Goal: Task Accomplishment & Management: Manage account settings

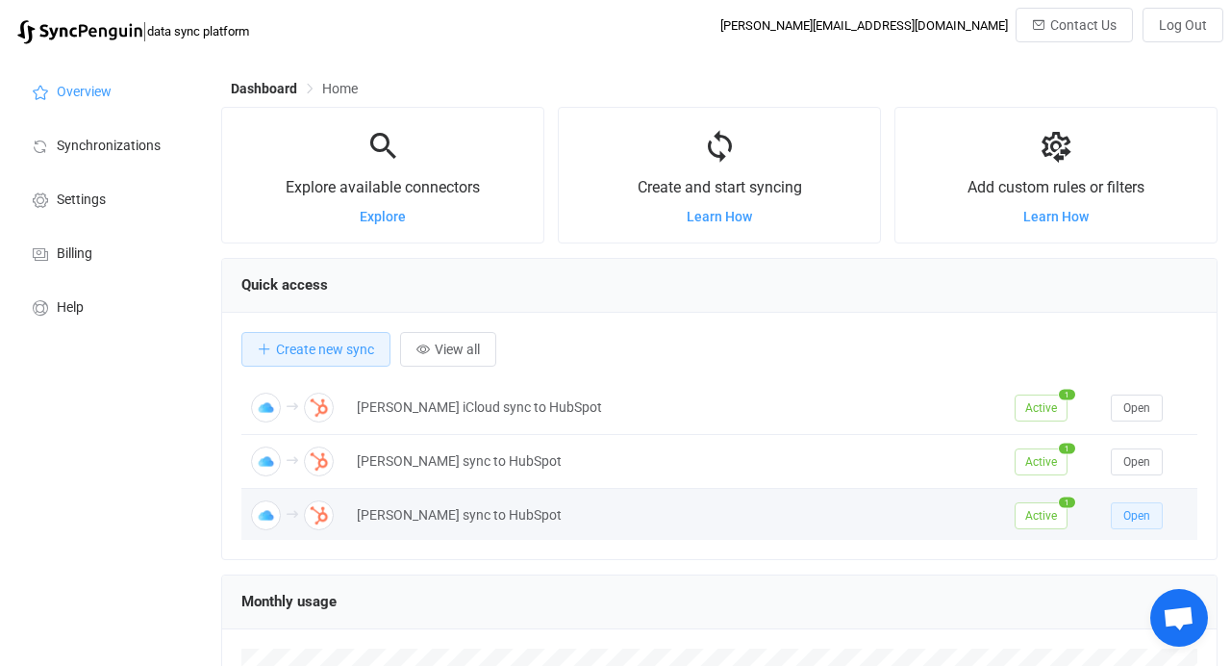
click at [1152, 509] on button "Open" at bounding box center [1137, 515] width 52 height 27
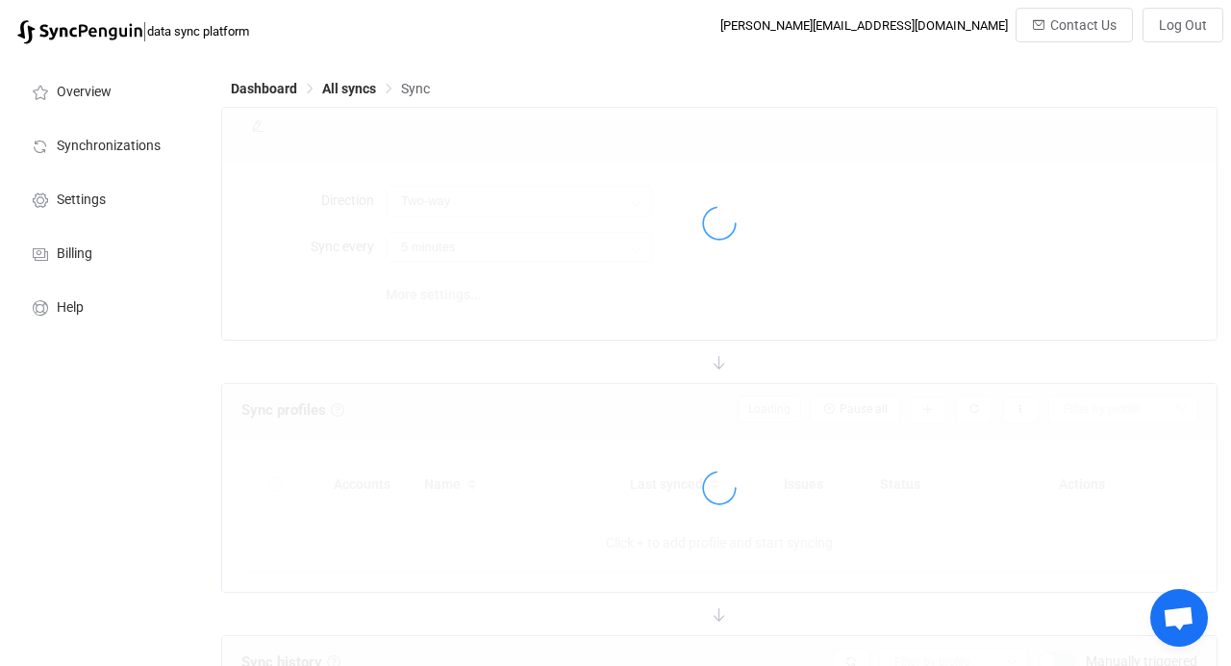
type input "iCloud → HubSpot"
type input "12 hours"
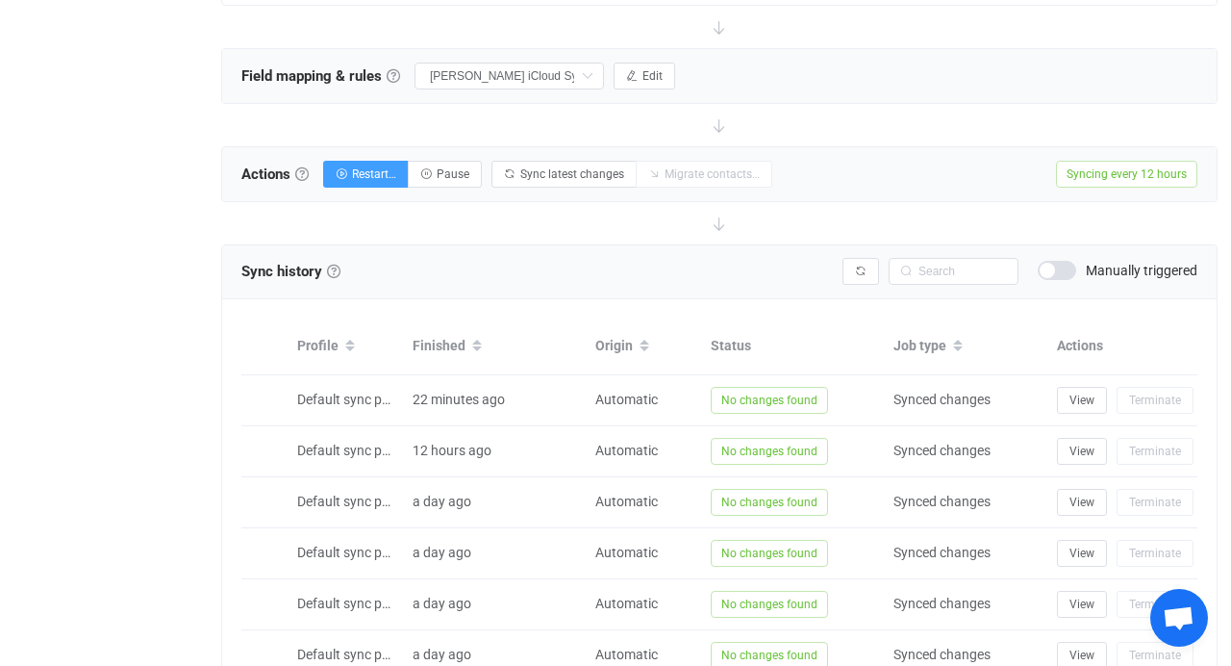
scroll to position [625, 0]
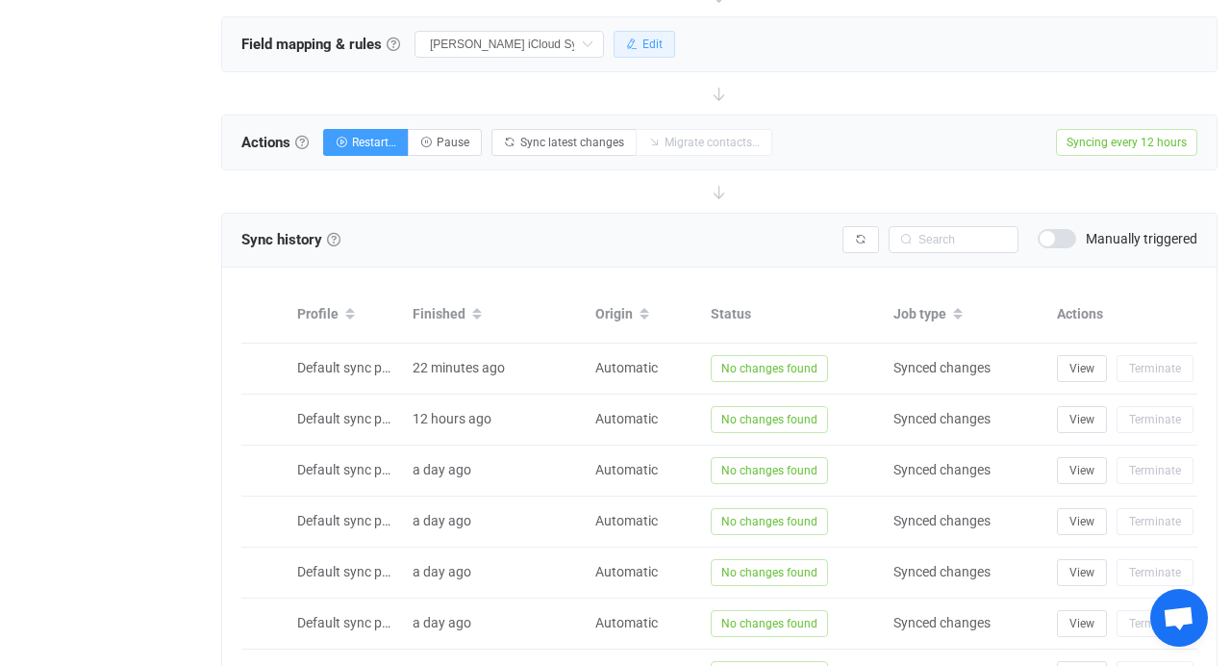
click at [658, 49] on span "Edit" at bounding box center [653, 44] width 20 height 13
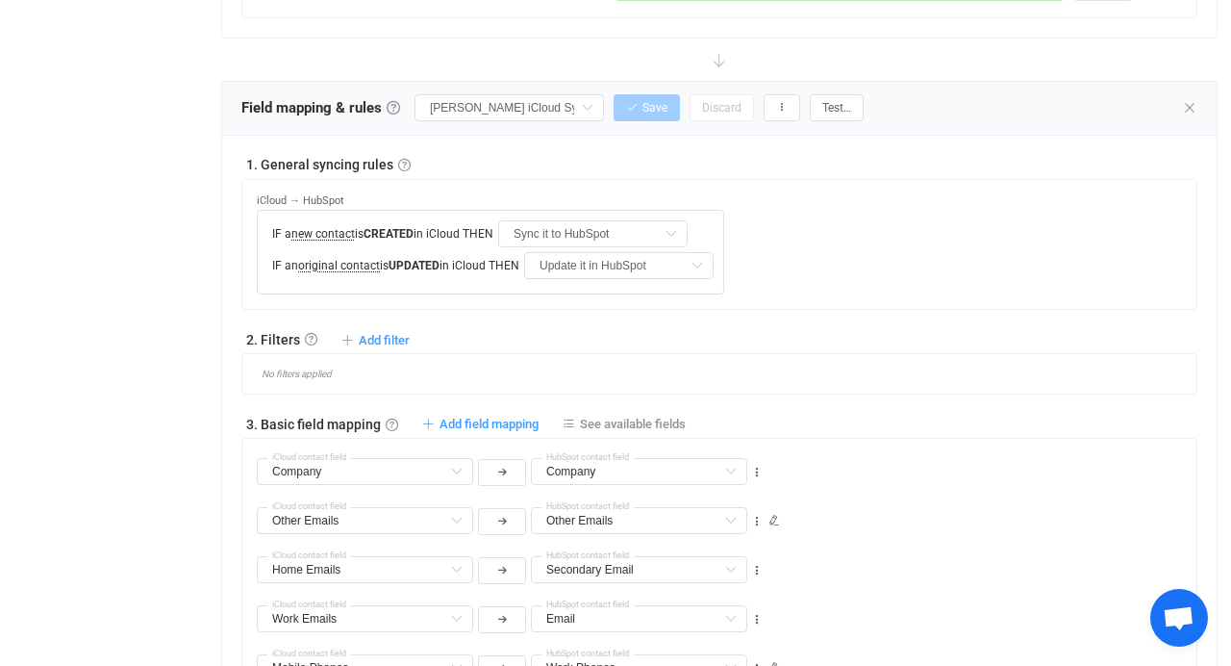
scroll to position [462, 0]
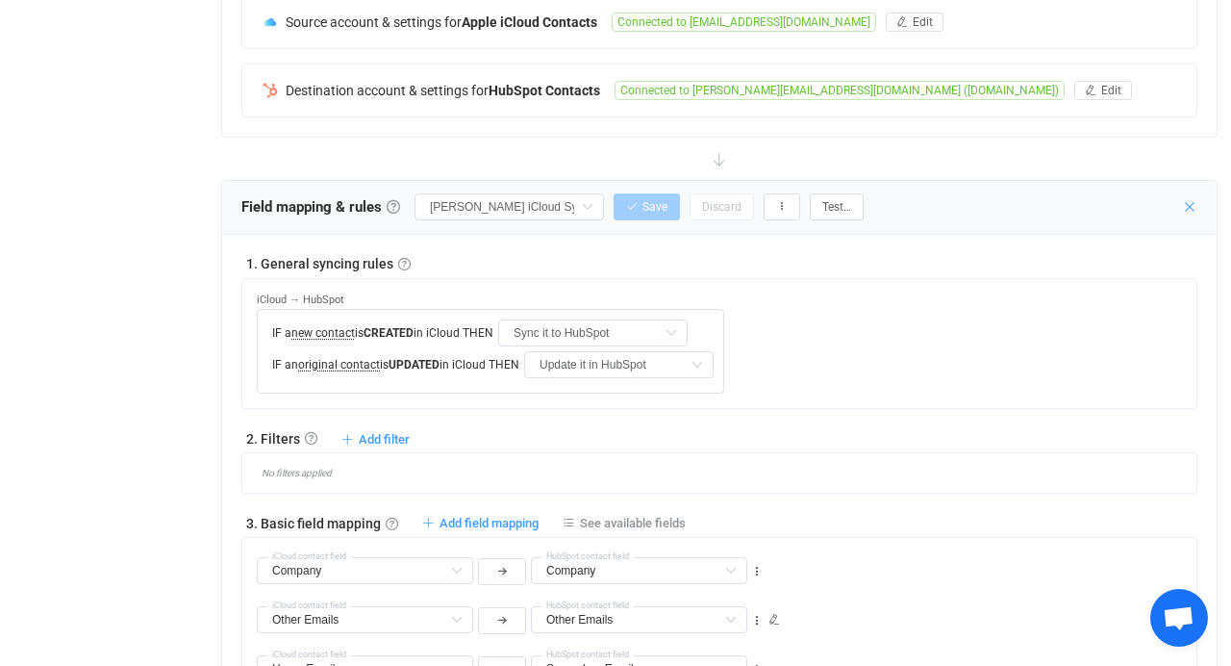
click at [1186, 206] on icon at bounding box center [1189, 206] width 15 height 15
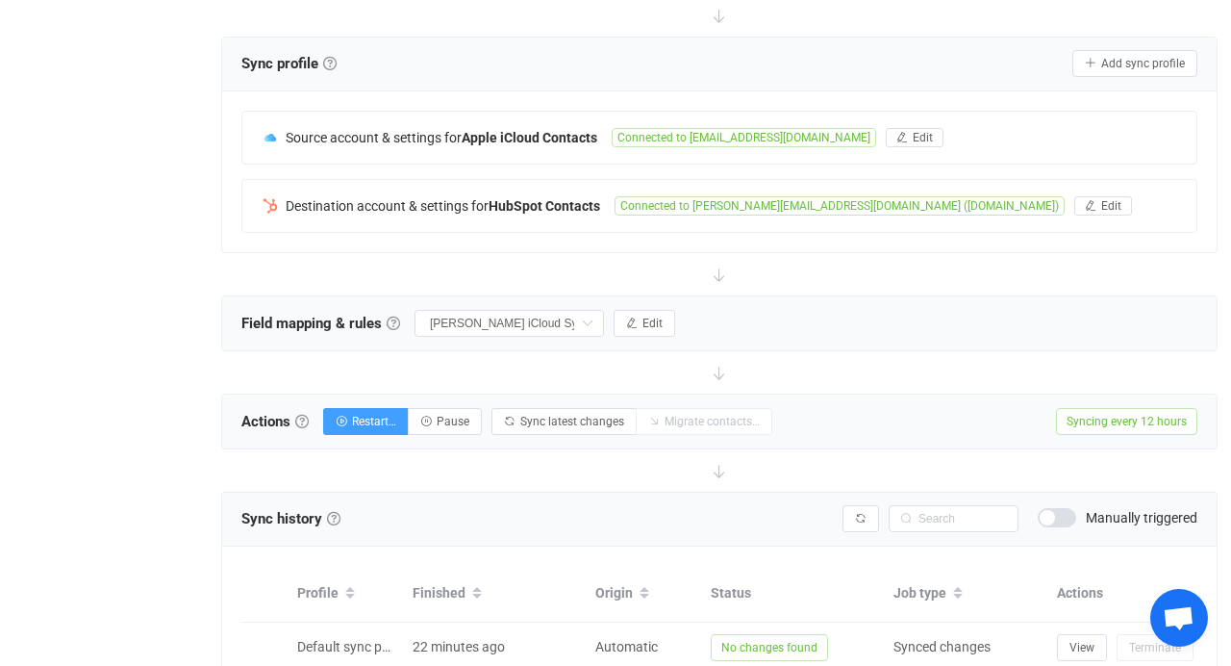
scroll to position [136, 0]
